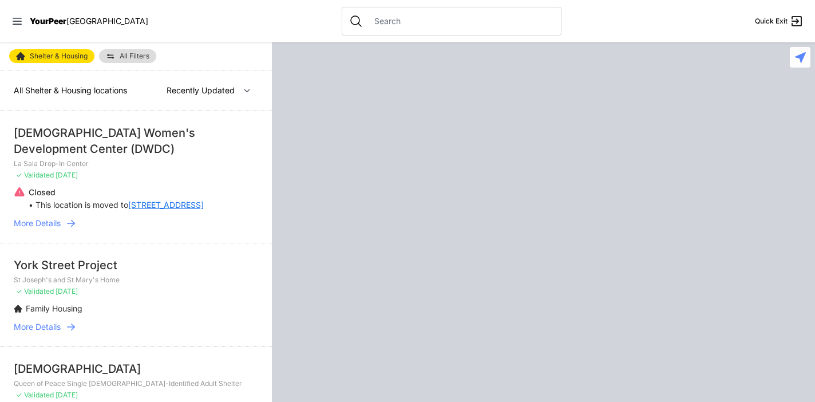
select select "recentlyUpdated"
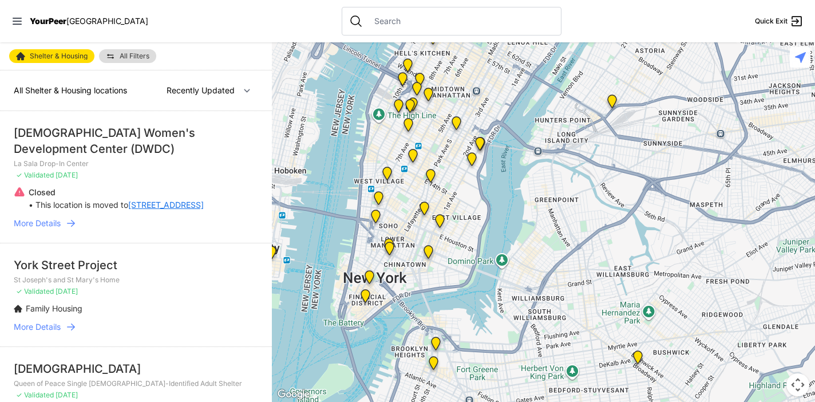
drag, startPoint x: 487, startPoint y: 333, endPoint x: 486, endPoint y: 21, distance: 312.4
click at [486, 21] on div "Close panel YourPeer [GEOGRAPHIC_DATA] Quick Exit Single Adult Families Soup Ki…" at bounding box center [407, 201] width 815 height 402
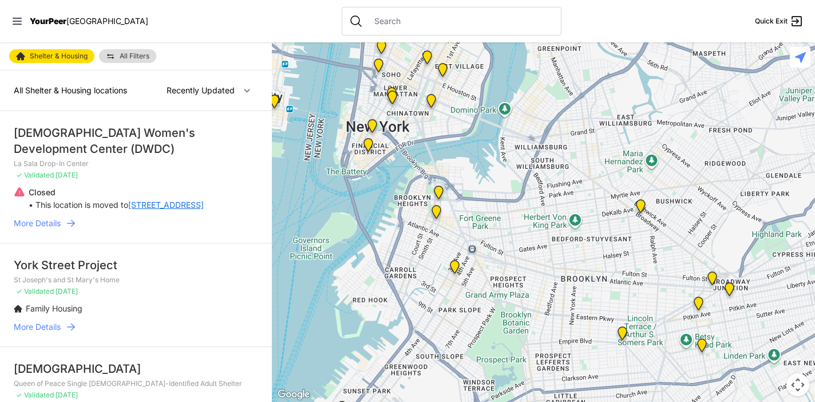
drag, startPoint x: 514, startPoint y: 272, endPoint x: 517, endPoint y: 193, distance: 79.6
click at [454, 266] on img at bounding box center [454, 269] width 14 height 18
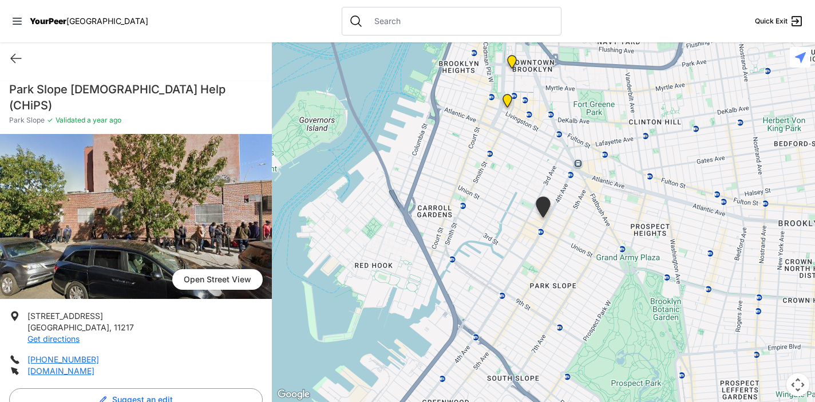
click at [510, 99] on img "Brooklyn Housing Court, Clerk's Office" at bounding box center [507, 103] width 14 height 18
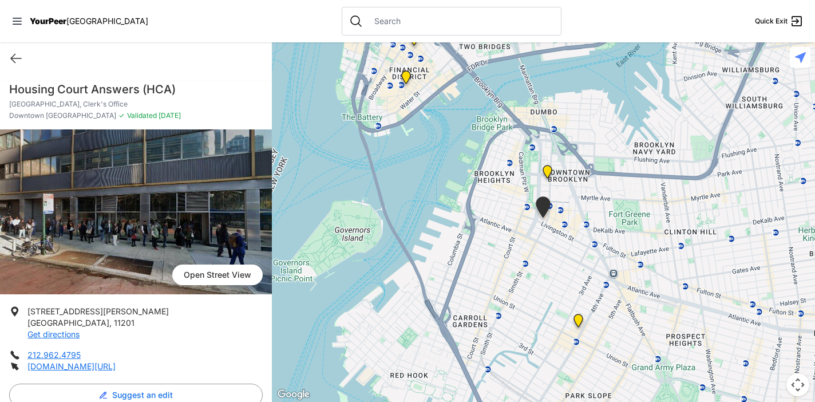
click at [551, 172] on img "Headquarters" at bounding box center [547, 174] width 14 height 18
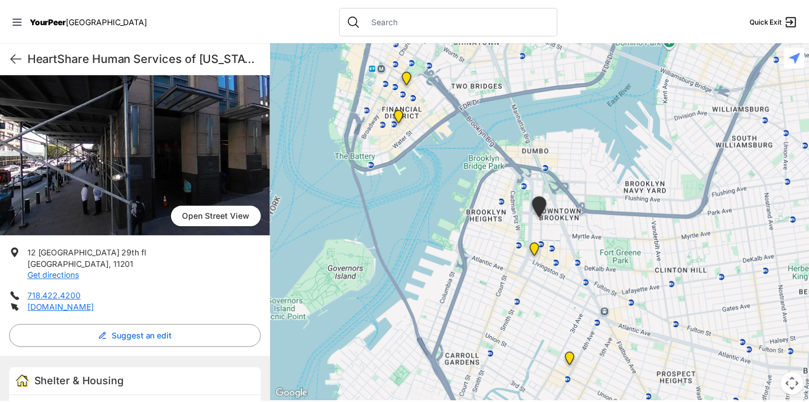
scroll to position [61, 0]
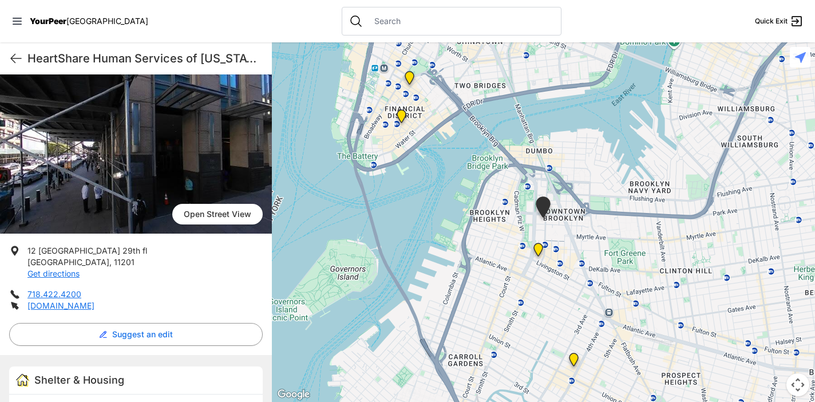
click at [26, 22] on div "YourPeer [GEOGRAPHIC_DATA]" at bounding box center [79, 20] width 137 height 11
click at [21, 22] on icon at bounding box center [16, 20] width 11 height 11
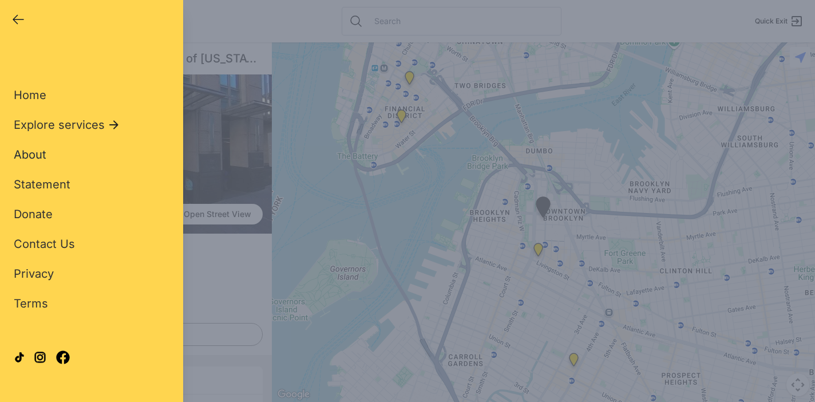
click at [32, 156] on span "About" at bounding box center [30, 155] width 33 height 14
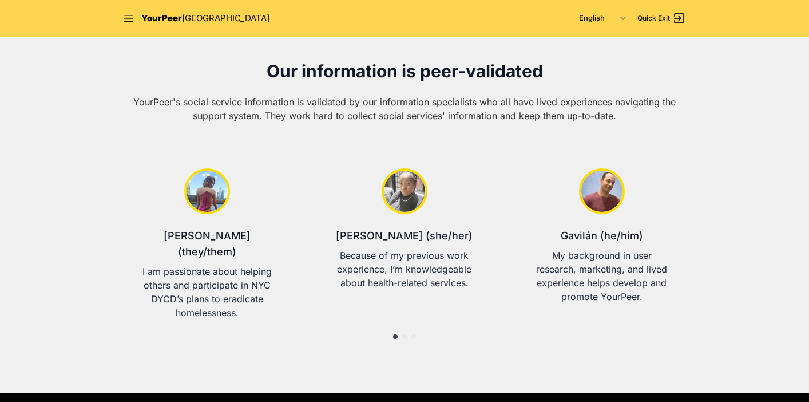
scroll to position [447, 0]
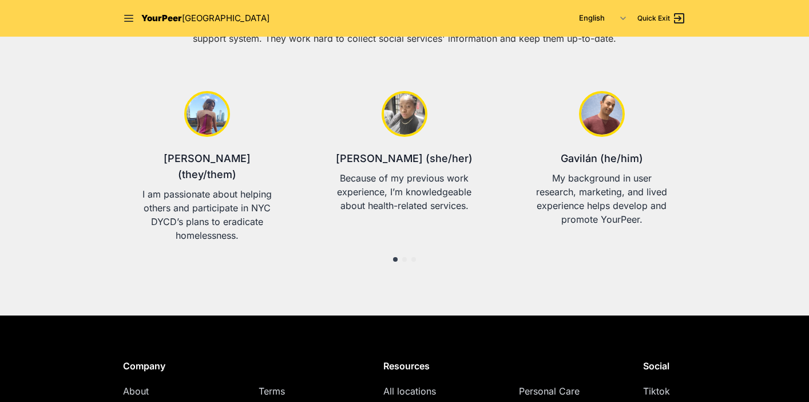
click at [402, 251] on div at bounding box center [404, 258] width 563 height 14
click at [405, 257] on span at bounding box center [404, 259] width 5 height 5
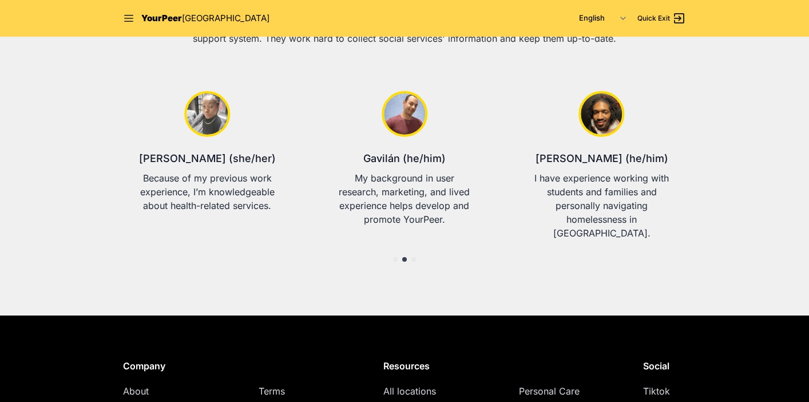
click at [414, 251] on div at bounding box center [404, 258] width 563 height 14
click at [411, 251] on div at bounding box center [404, 258] width 563 height 14
click at [413, 257] on span at bounding box center [413, 259] width 5 height 5
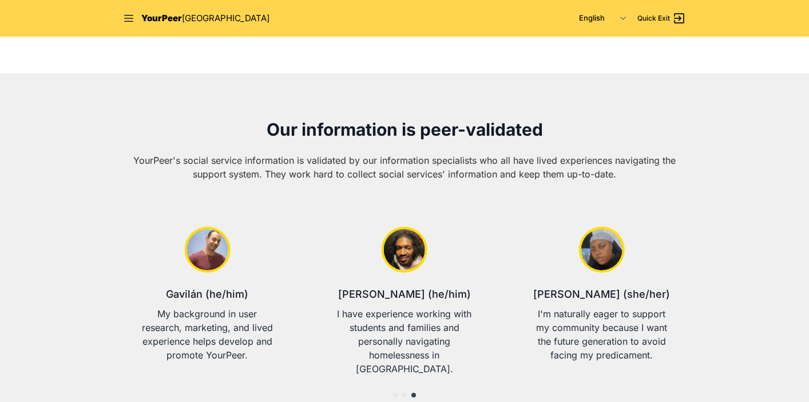
scroll to position [30, 0]
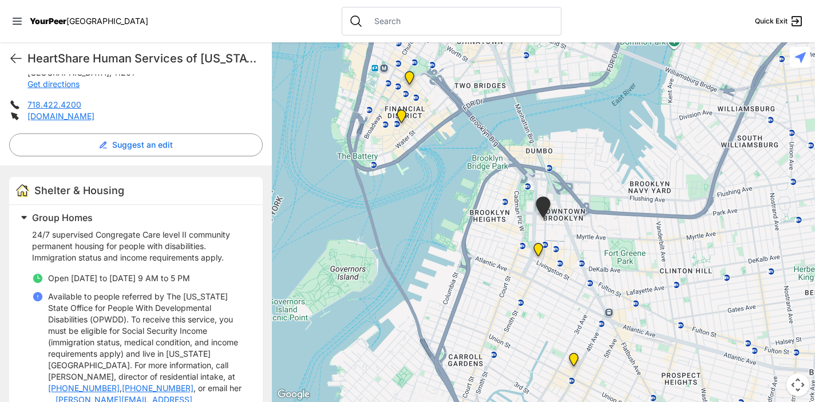
scroll to position [251, 0]
click at [540, 253] on img "Brooklyn Housing Court, Clerk's Office" at bounding box center [538, 252] width 14 height 18
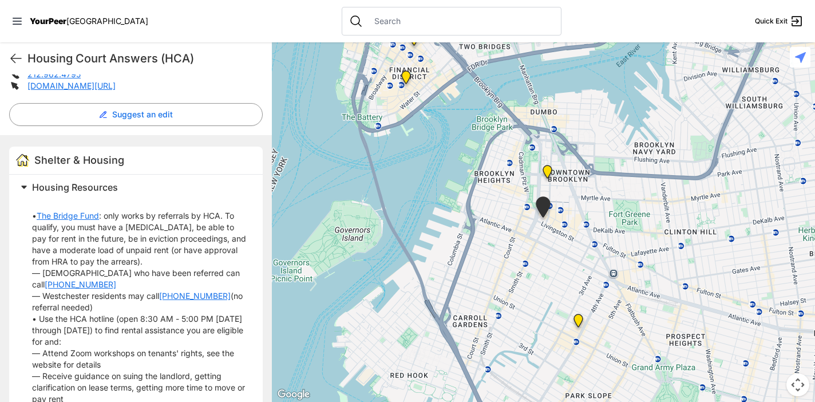
scroll to position [281, 0]
click at [41, 183] on span "Housing Resources" at bounding box center [75, 186] width 86 height 11
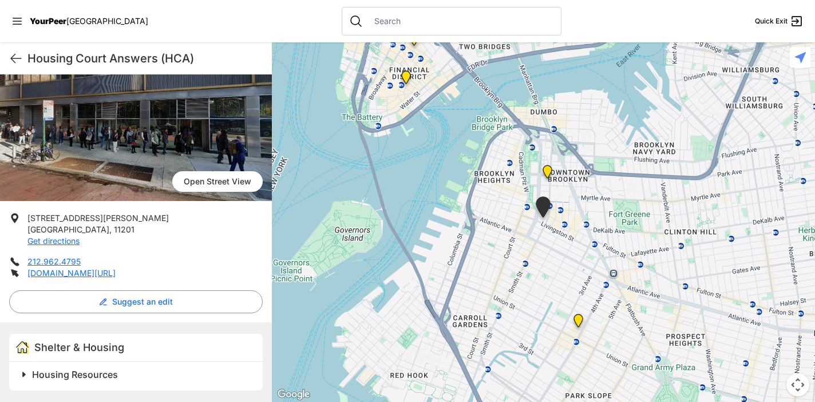
scroll to position [93, 0]
click at [49, 366] on span at bounding box center [167, 374] width 302 height 16
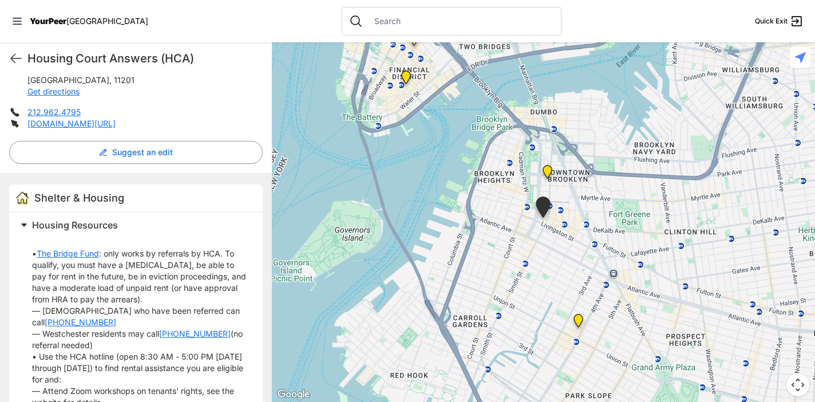
scroll to position [242, 0]
click at [68, 251] on link "The Bridge Fund" at bounding box center [68, 253] width 62 height 11
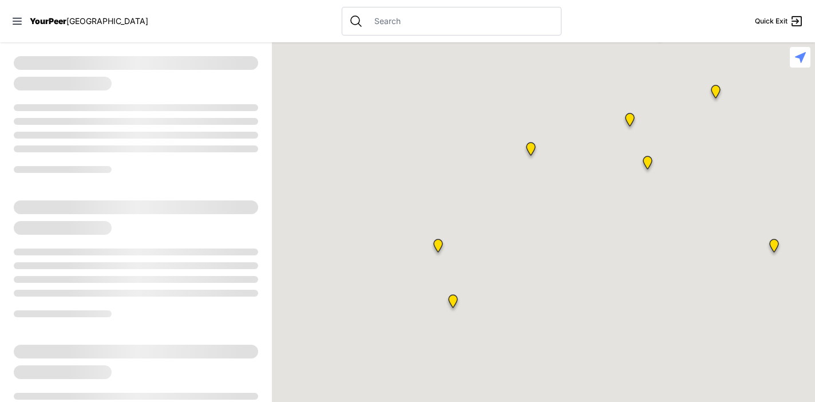
select select "recentlyUpdated"
